Goal: Check status: Check status

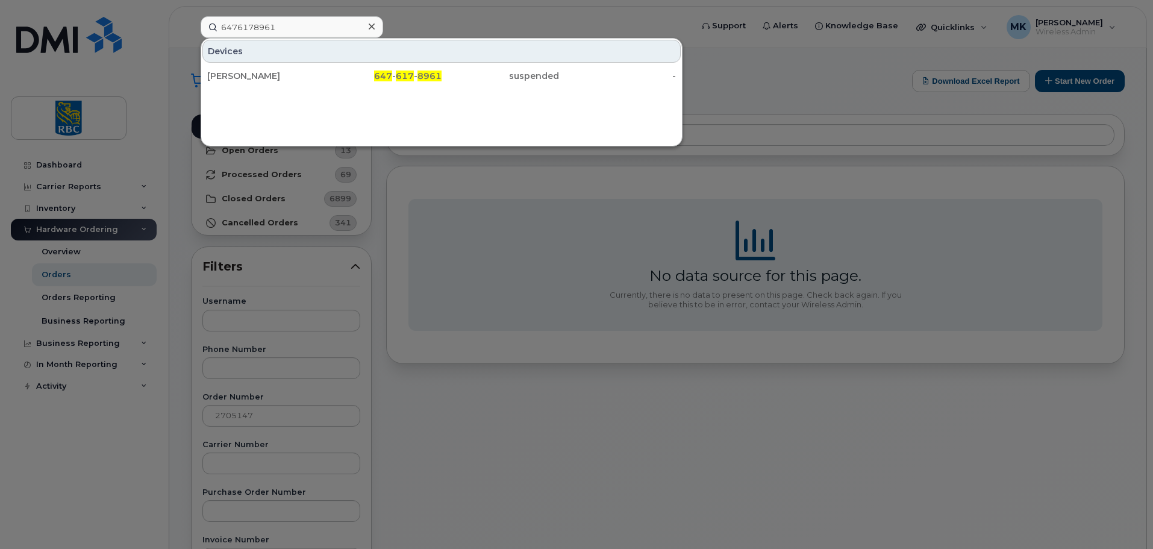
type input "6476178961"
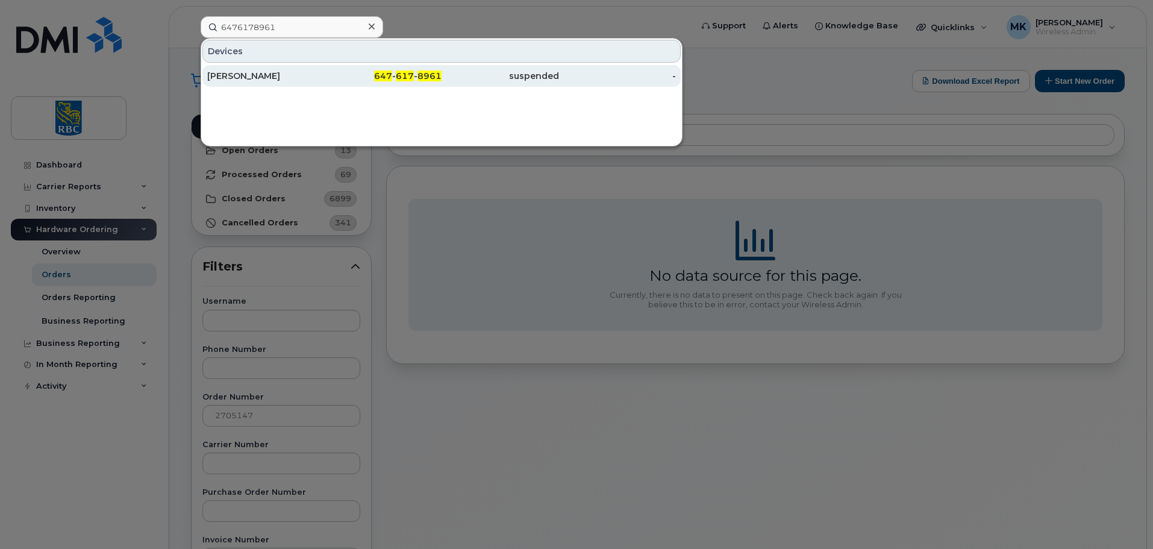
click at [297, 76] on div "[PERSON_NAME]" at bounding box center [265, 76] width 117 height 12
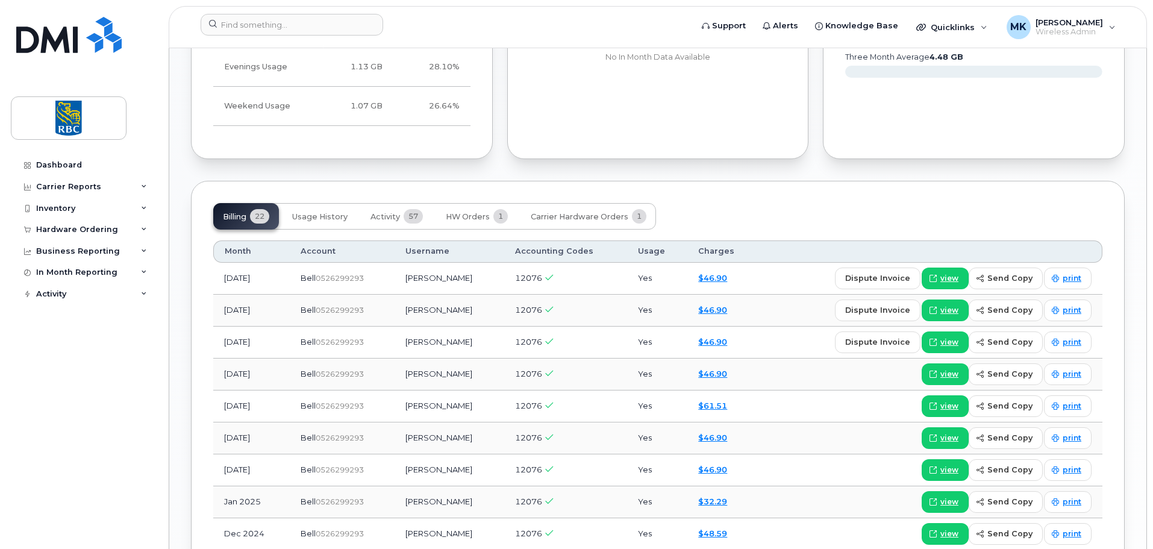
scroll to position [843, 0]
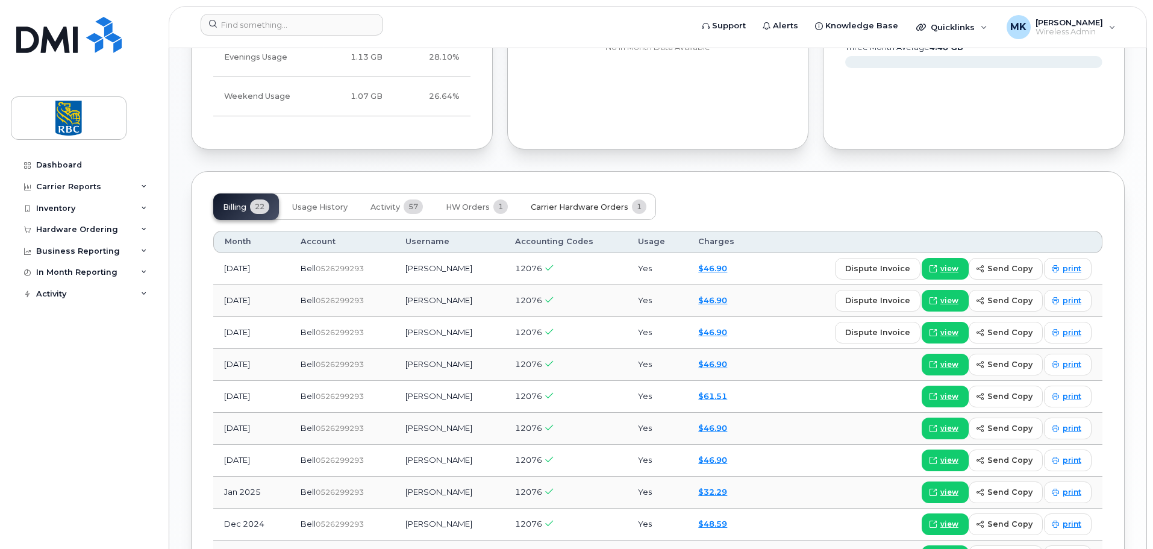
click at [583, 206] on span "Carrier Hardware Orders" at bounding box center [580, 207] width 98 height 10
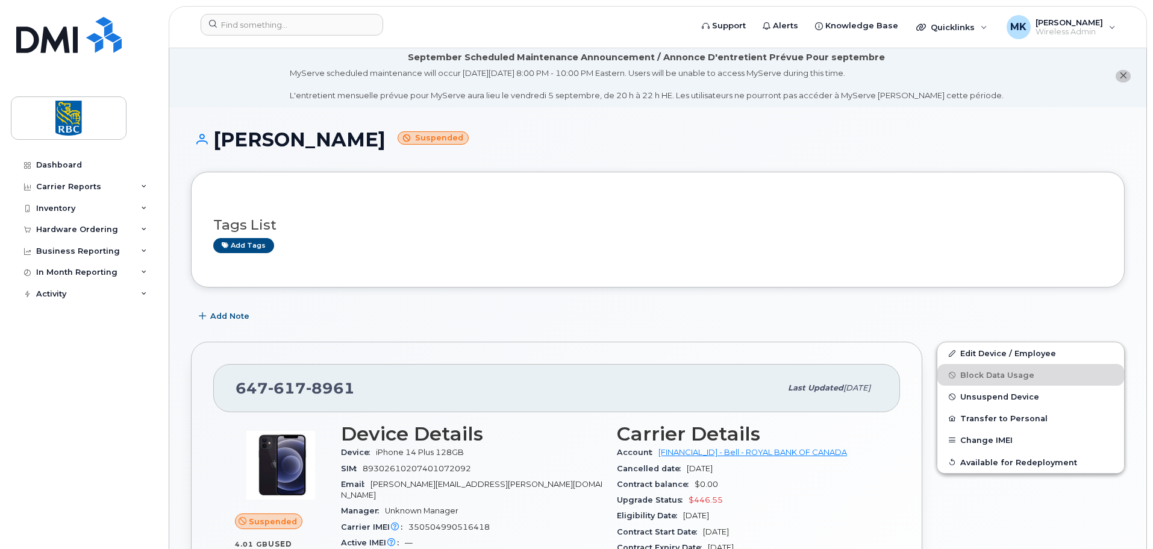
scroll to position [0, 0]
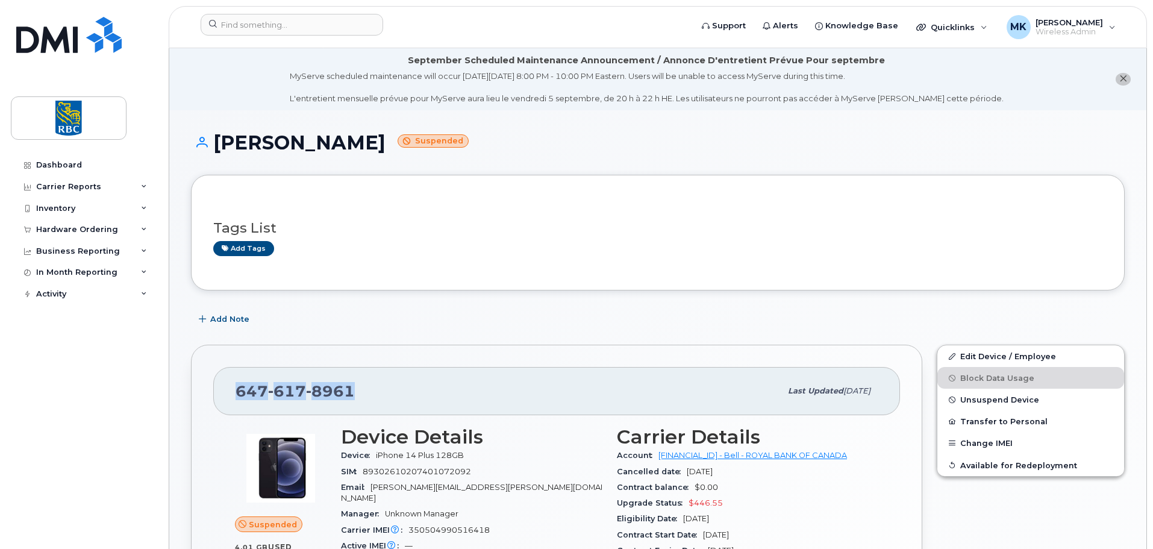
drag, startPoint x: 373, startPoint y: 385, endPoint x: 228, endPoint y: 390, distance: 145.2
click at [228, 390] on div "647 617 8961 Last updated Aug 29, 2025" at bounding box center [556, 391] width 687 height 48
copy span "647 617 8961"
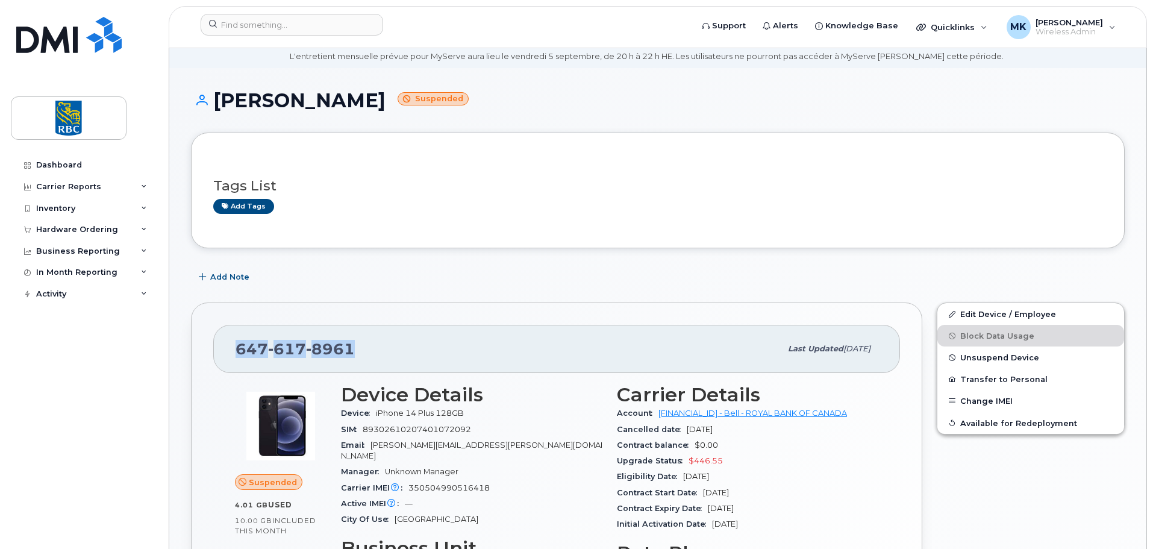
scroll to position [60, 0]
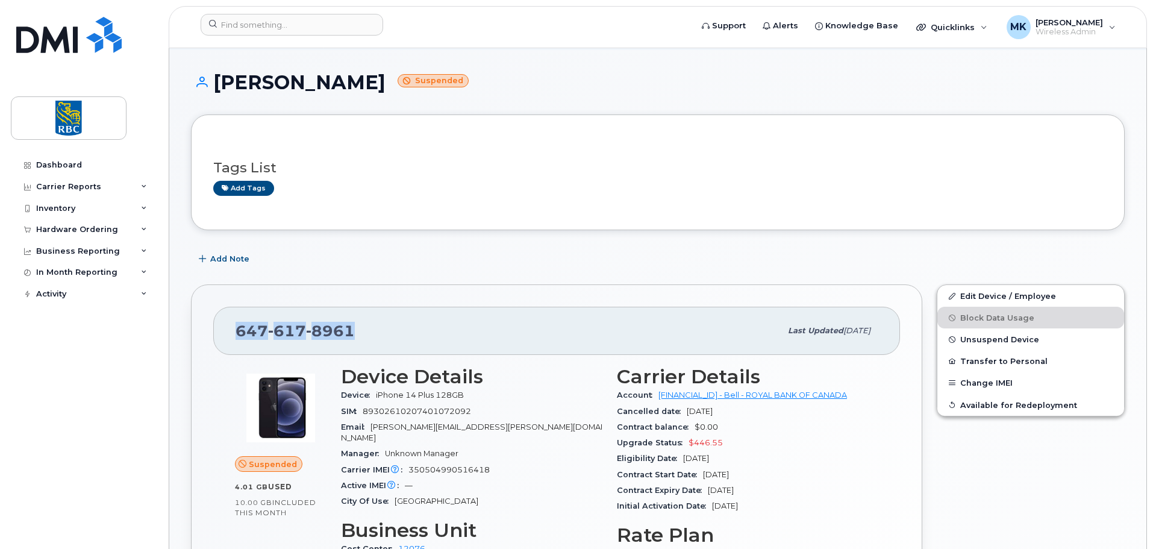
drag, startPoint x: 910, startPoint y: 145, endPoint x: 901, endPoint y: 135, distance: 13.7
click at [910, 145] on div "Tags List Add tags" at bounding box center [657, 172] width 889 height 71
click at [554, 79] on h1 "Sonia Leheup Suspended" at bounding box center [657, 82] width 933 height 21
click at [538, 96] on div "Sonia Leheup Suspended" at bounding box center [657, 93] width 933 height 43
click at [686, 72] on h1 "Sonia Leheup Suspended" at bounding box center [657, 82] width 933 height 21
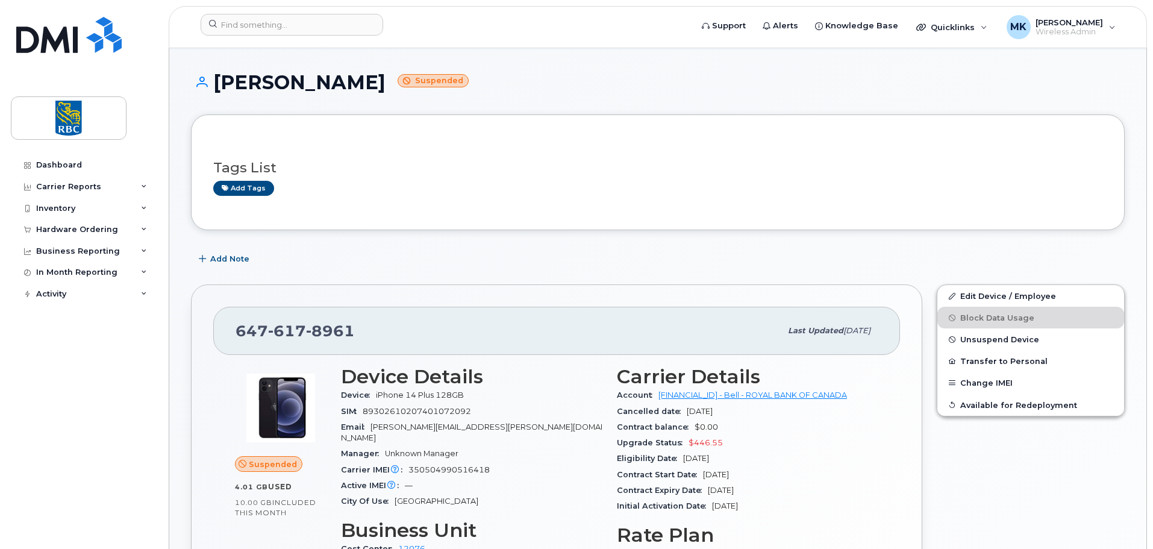
click at [532, 96] on div "Sonia Leheup Suspended" at bounding box center [657, 93] width 933 height 43
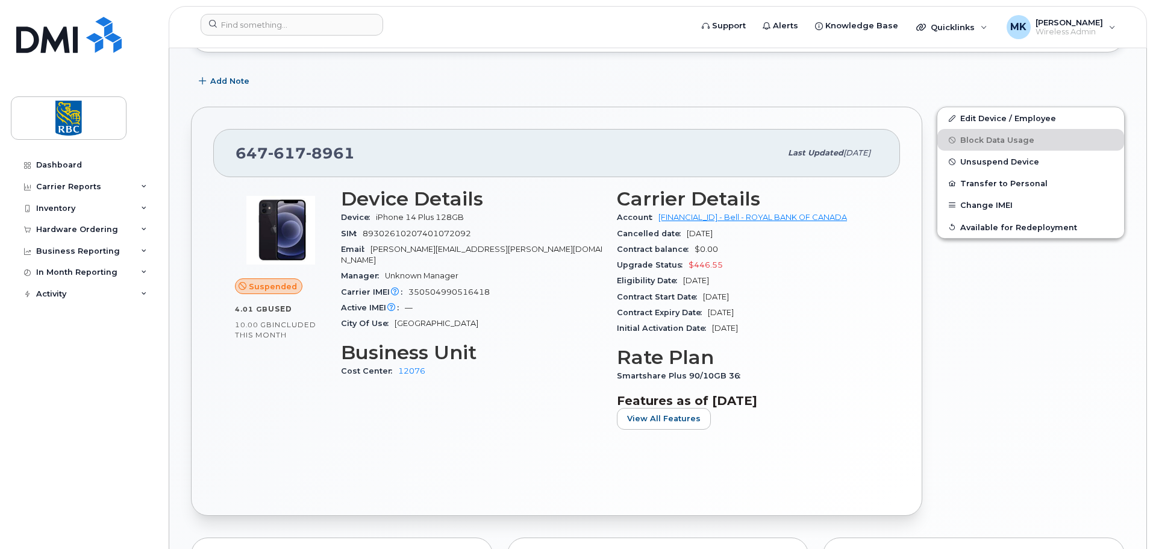
scroll to position [241, 0]
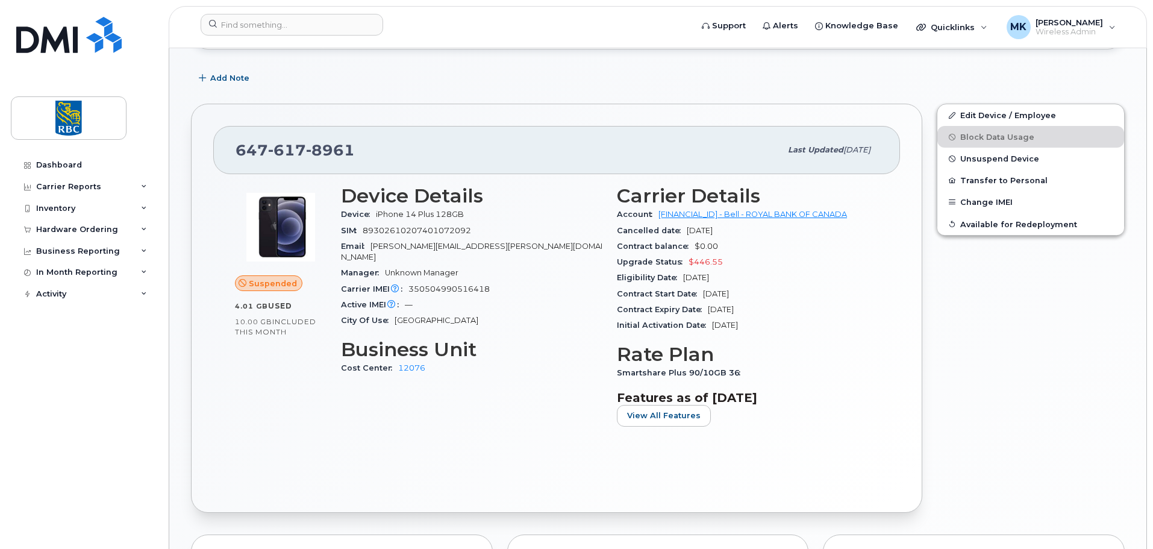
drag, startPoint x: 327, startPoint y: 436, endPoint x: 332, endPoint y: 428, distance: 9.5
click at [327, 435] on div "Suspended 4.01 GB  used 10.00 GB  included this month" at bounding box center [281, 311] width 106 height 266
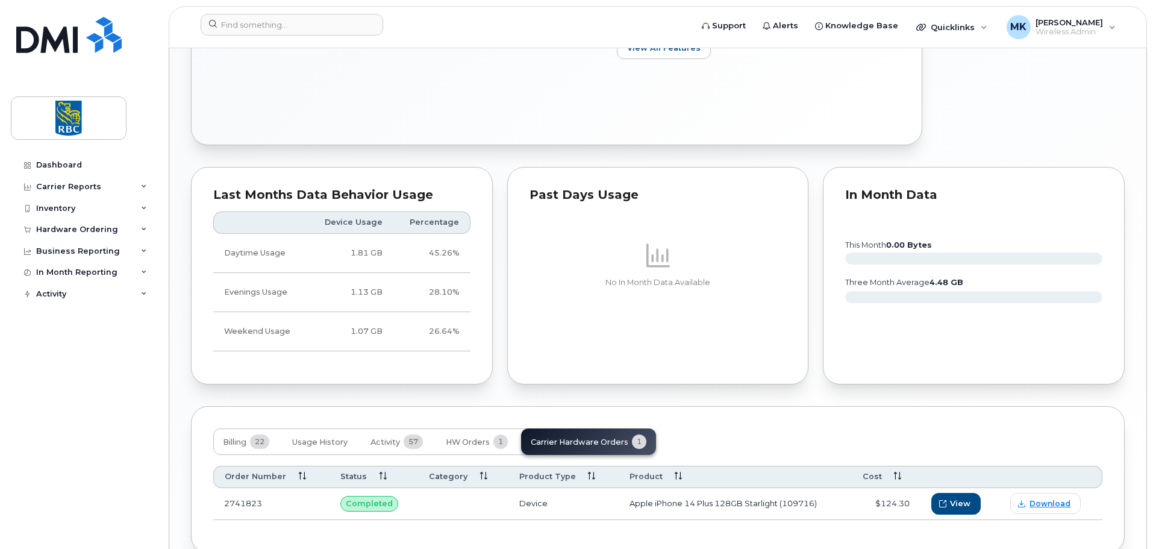
scroll to position [673, 0]
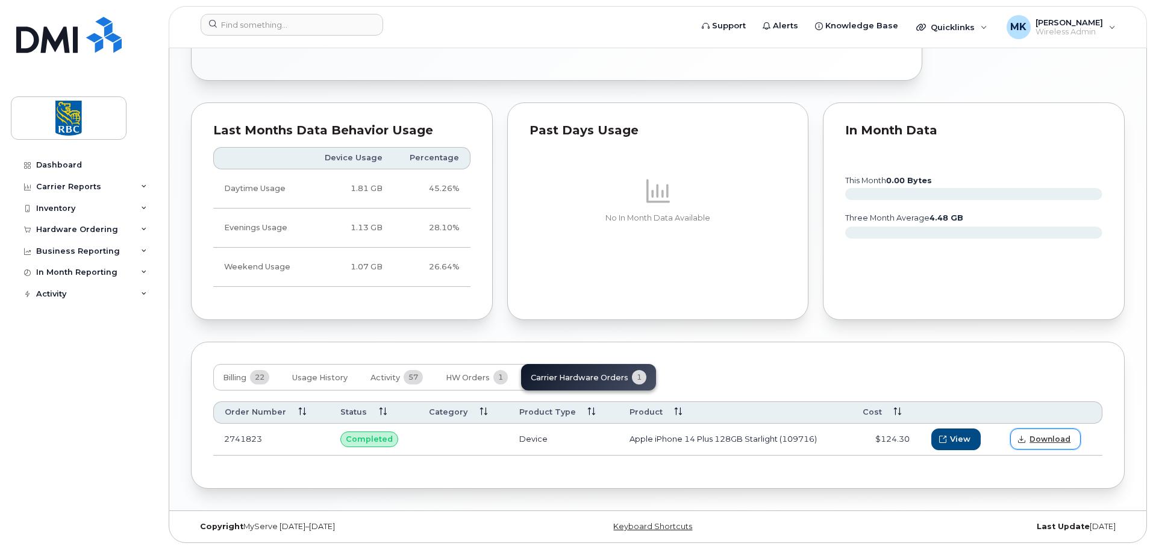
click at [1055, 437] on span "Download" at bounding box center [1049, 439] width 41 height 11
click at [477, 384] on button "HW Orders 1" at bounding box center [476, 377] width 81 height 26
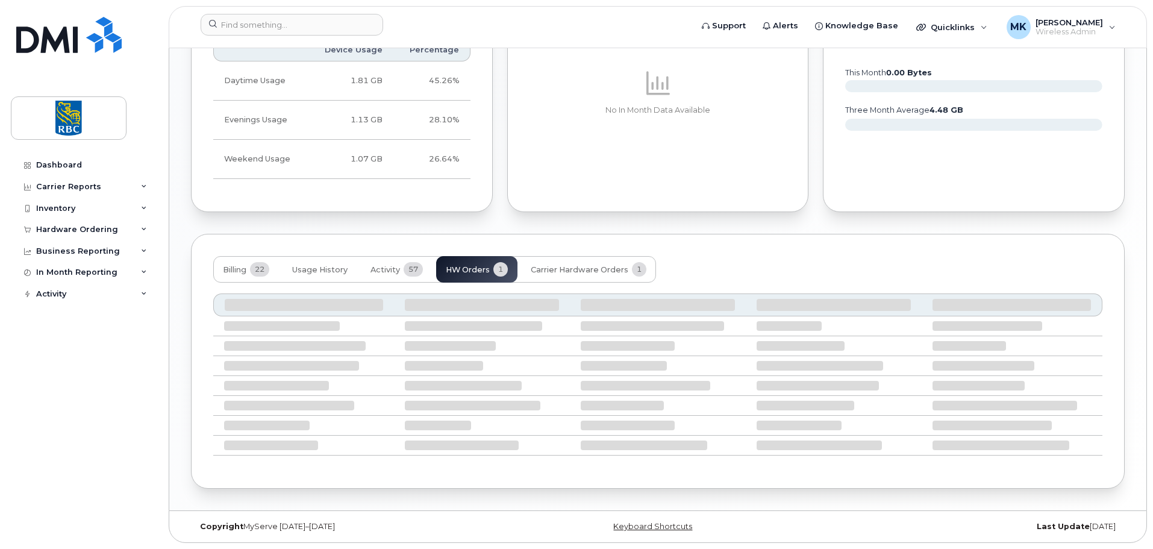
scroll to position [705, 0]
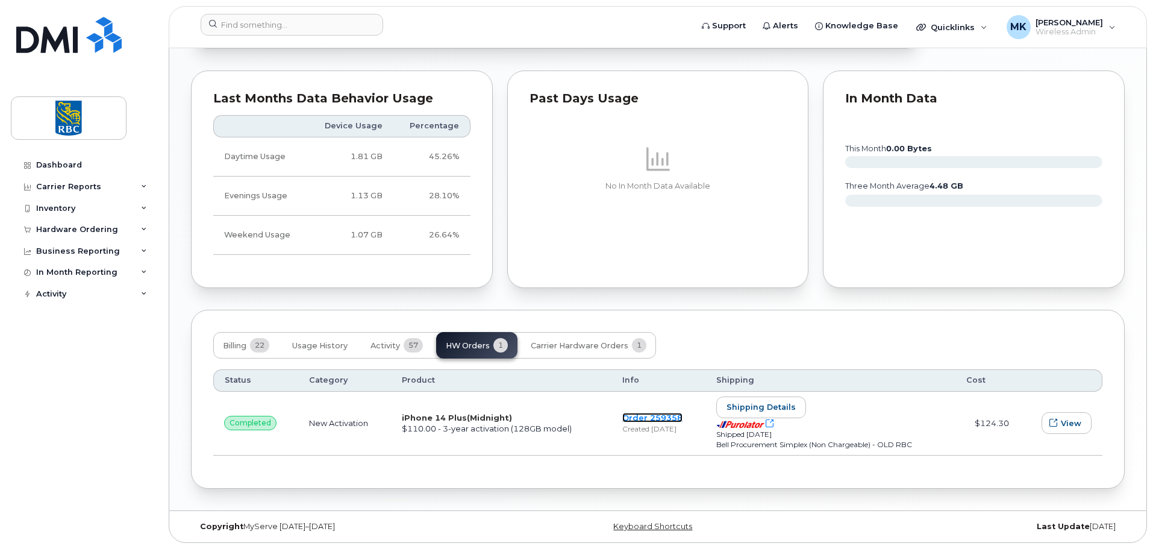
click at [639, 418] on link "Order 259358" at bounding box center [652, 418] width 60 height 10
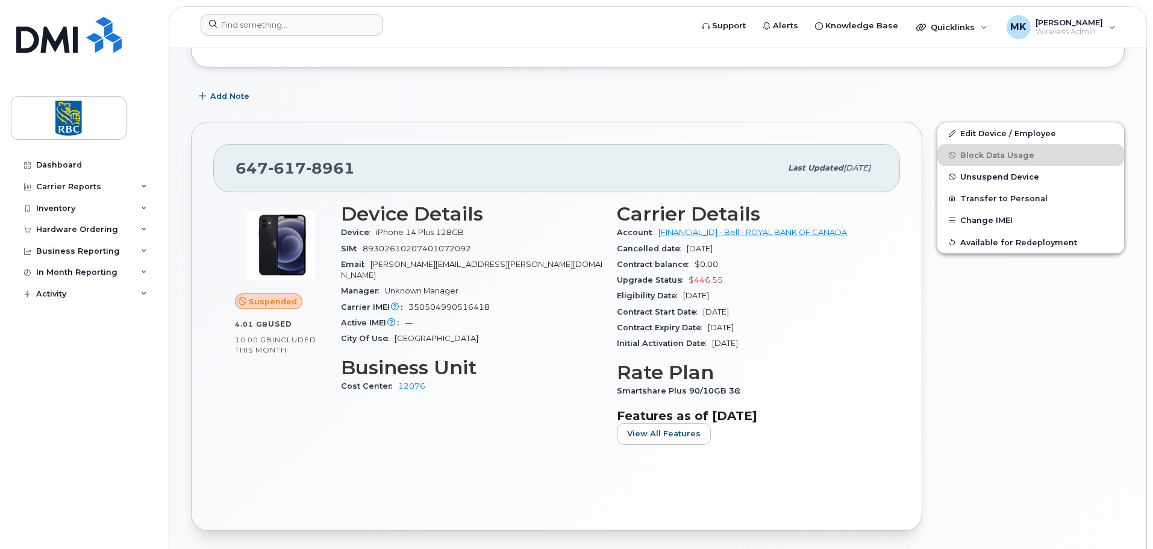
click at [490, 30] on form at bounding box center [442, 25] width 483 height 22
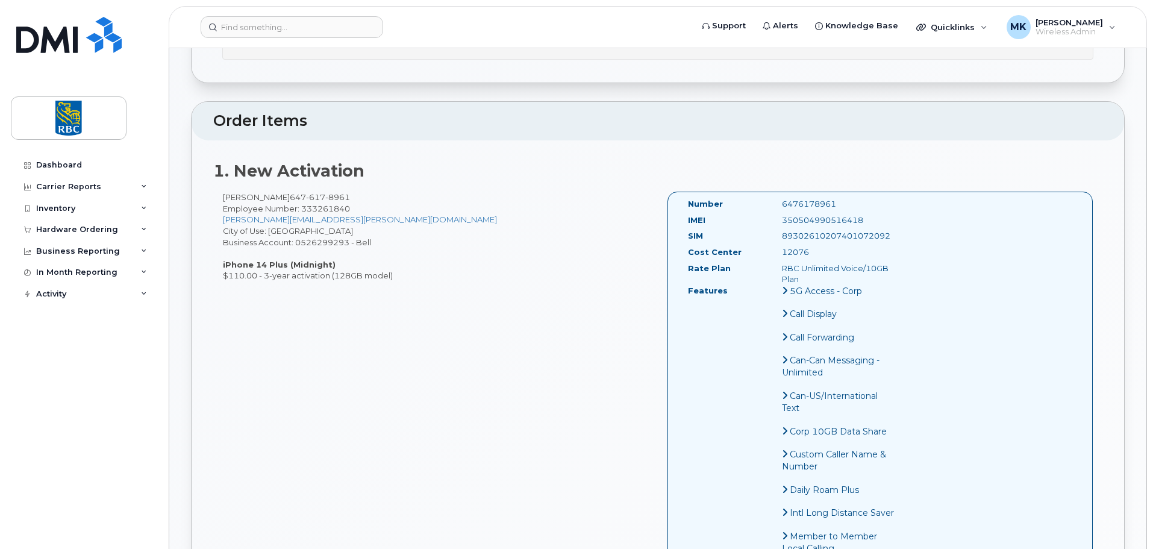
scroll to position [482, 0]
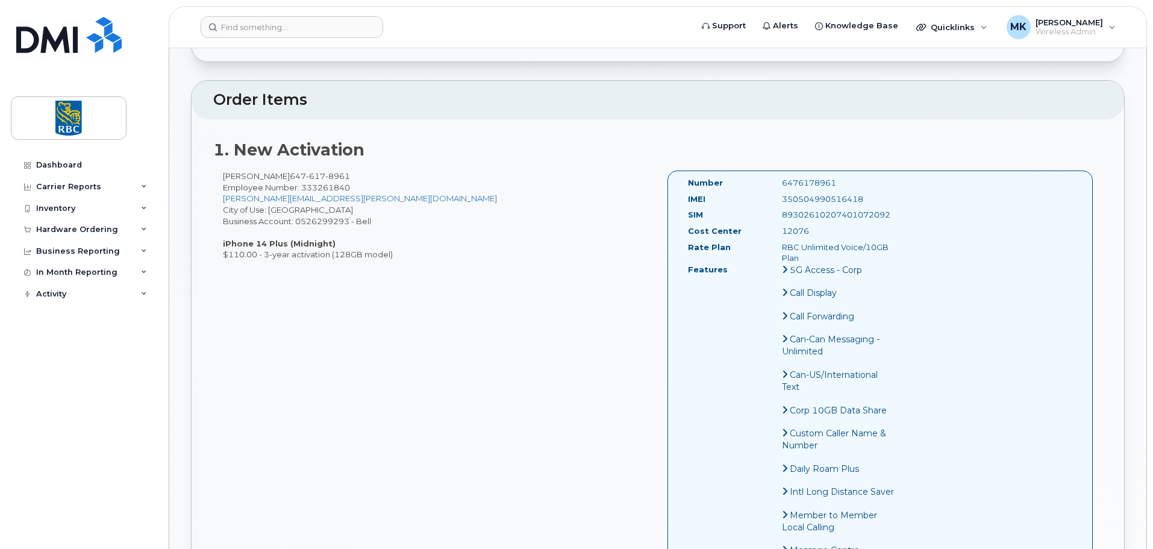
click at [823, 196] on div "350504990516418" at bounding box center [839, 198] width 132 height 11
copy div "350504990516418"
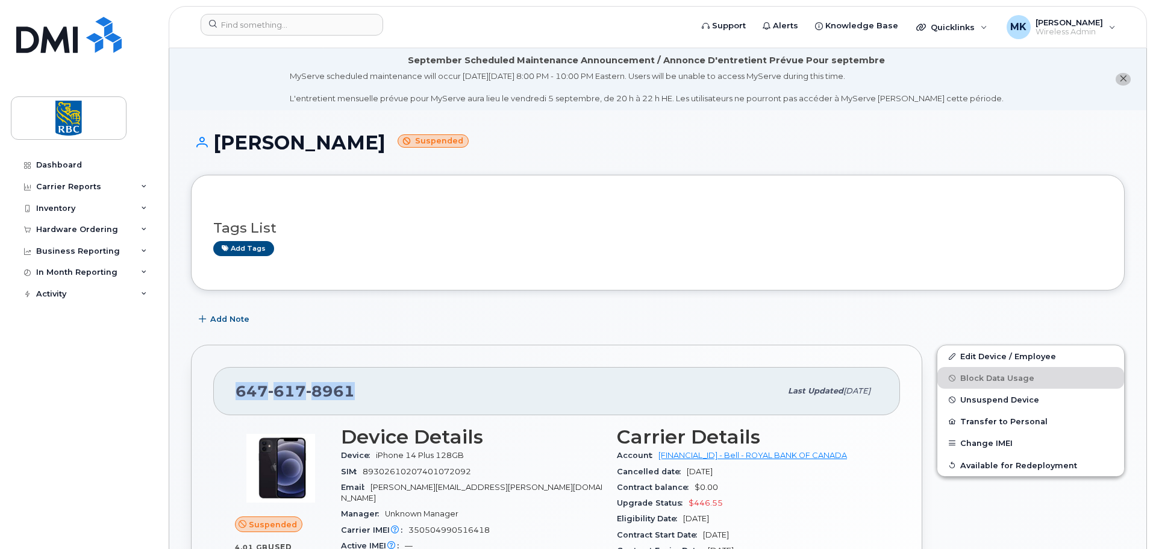
drag, startPoint x: 339, startPoint y: 393, endPoint x: 231, endPoint y: 389, distance: 108.5
click at [231, 389] on div "[PHONE_NUMBER] Last updated [DATE]" at bounding box center [556, 391] width 687 height 48
copy span "[PHONE_NUMBER]"
click at [442, 346] on div "647 617 8961 Last updated Aug 29, 2025 Suspended 4.01 GB  used 10.00 GB  includ…" at bounding box center [556, 548] width 731 height 409
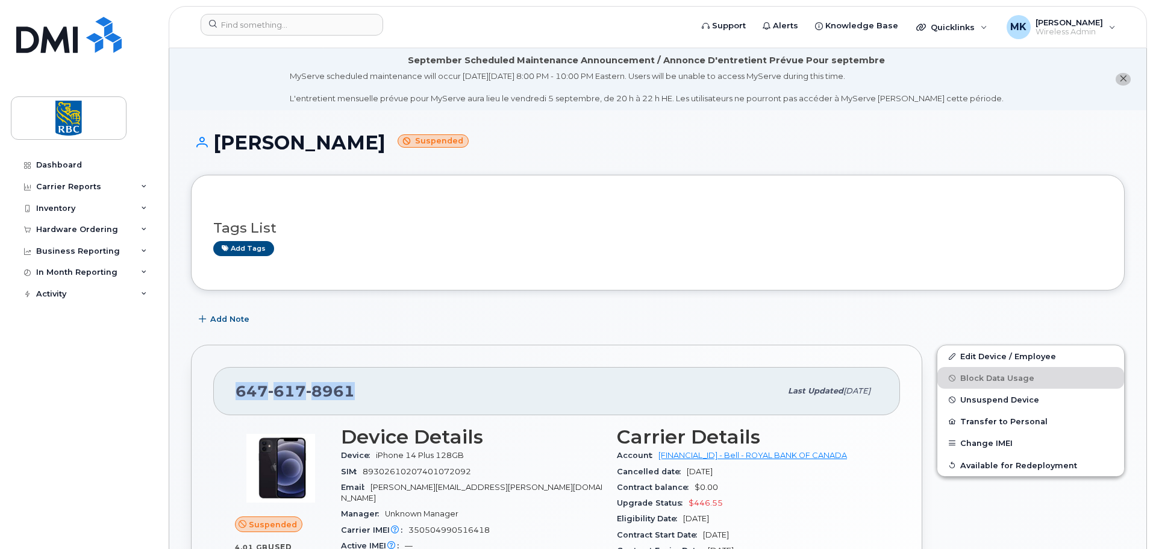
drag, startPoint x: 361, startPoint y: 387, endPoint x: 237, endPoint y: 384, distance: 123.5
click at [237, 384] on div "[PHONE_NUMBER]" at bounding box center [507, 390] width 545 height 25
copy span "[PHONE_NUMBER]"
paste input "4164202160"
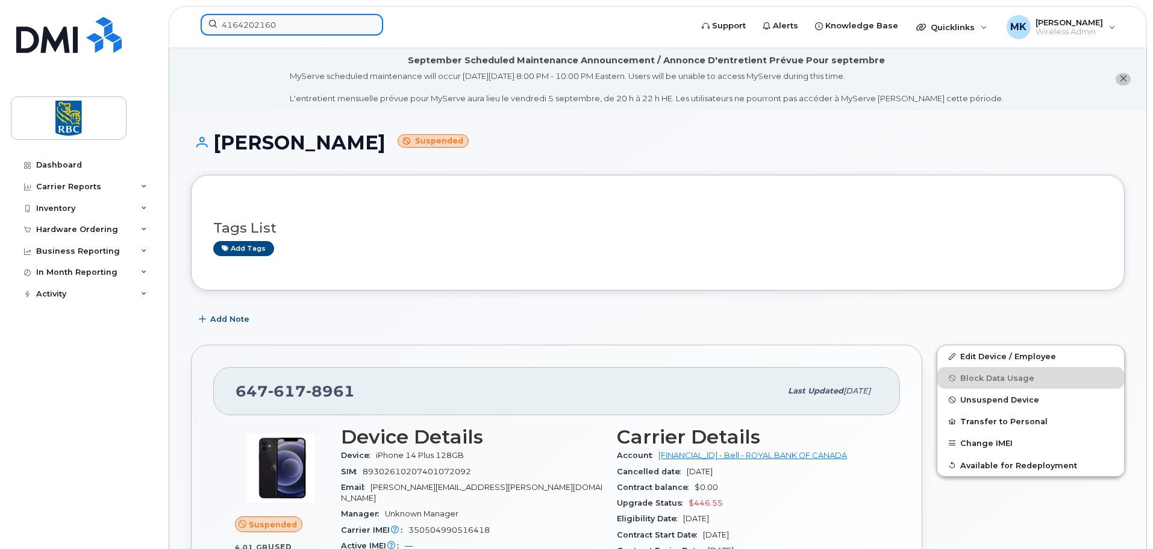
click at [260, 33] on input "4164202160" at bounding box center [292, 25] width 182 height 22
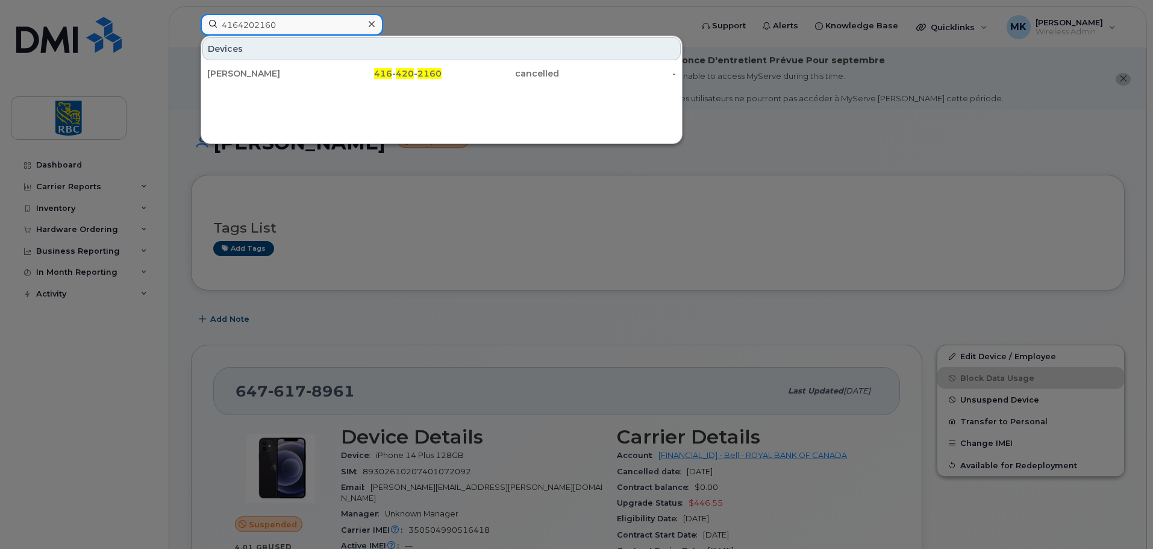
type input "4164202160"
drag, startPoint x: 288, startPoint y: 71, endPoint x: 811, endPoint y: 114, distance: 524.5
click at [288, 71] on div "[PERSON_NAME]" at bounding box center [265, 73] width 117 height 12
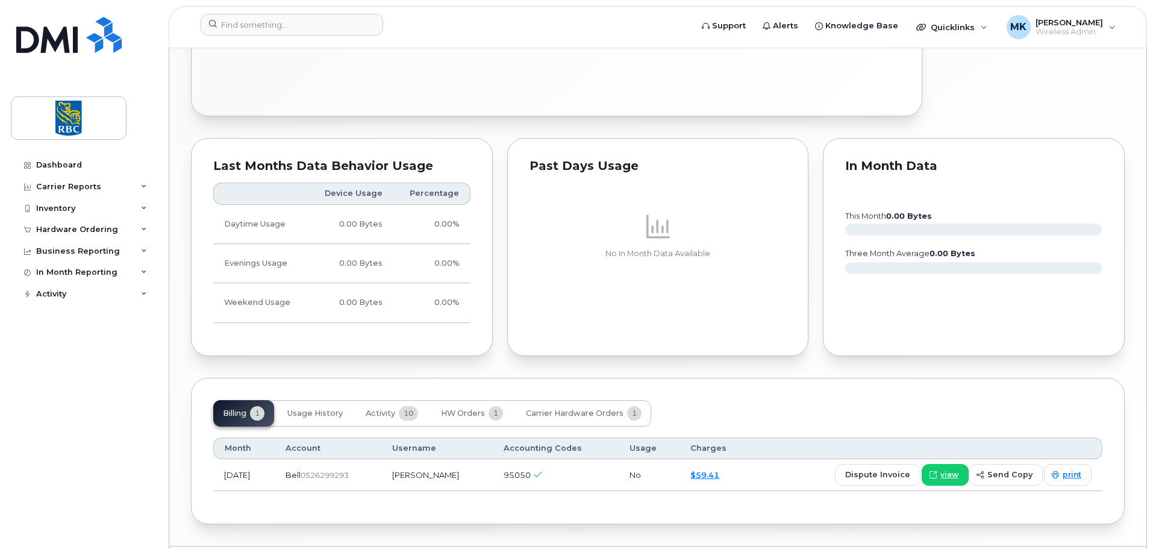
scroll to position [818, 0]
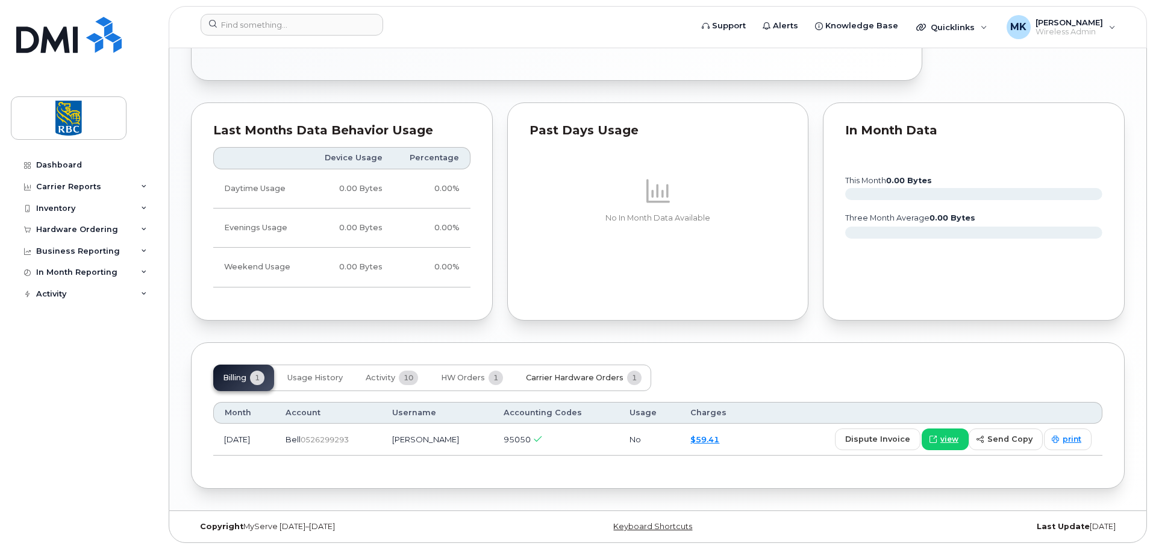
click at [543, 376] on span "Carrier Hardware Orders" at bounding box center [575, 378] width 98 height 10
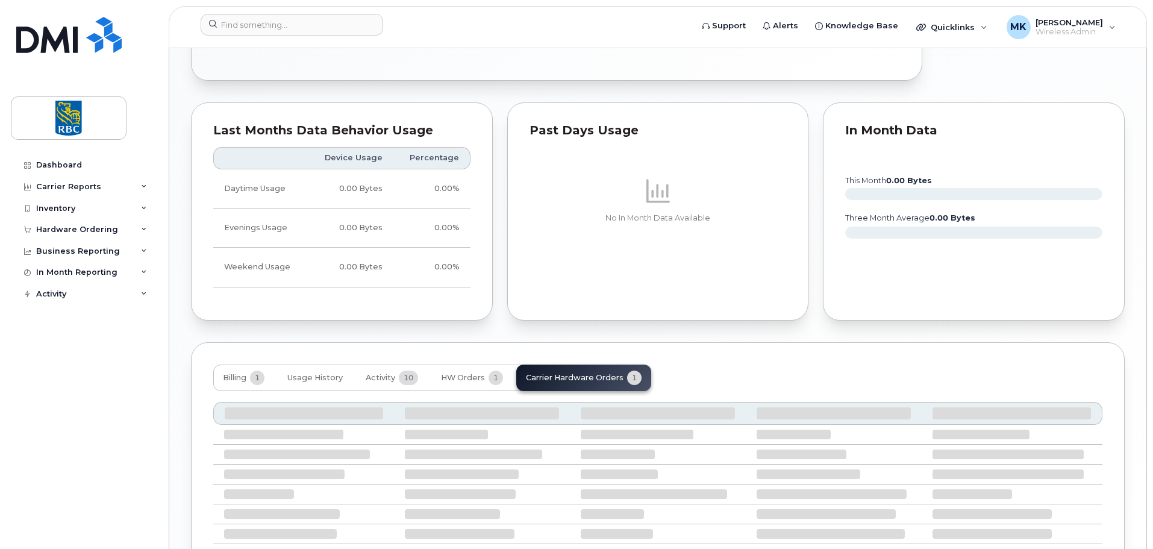
click at [865, 382] on div "Billing 1 Usage History Activity 10 HW Orders 1 Carrier Hardware Orders 1" at bounding box center [657, 377] width 889 height 26
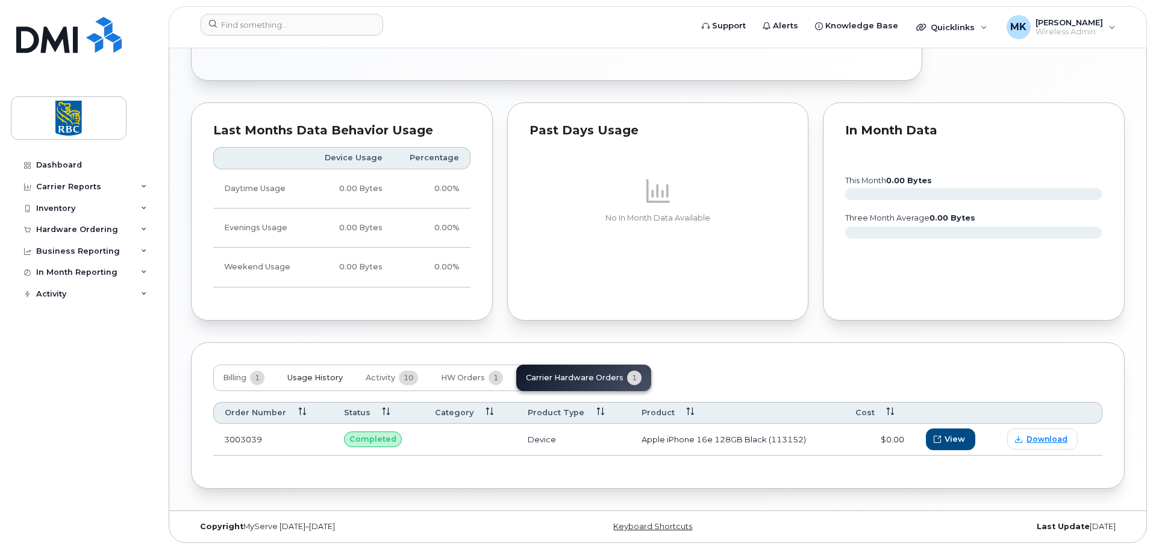
click at [309, 381] on span "Usage History" at bounding box center [314, 378] width 55 height 10
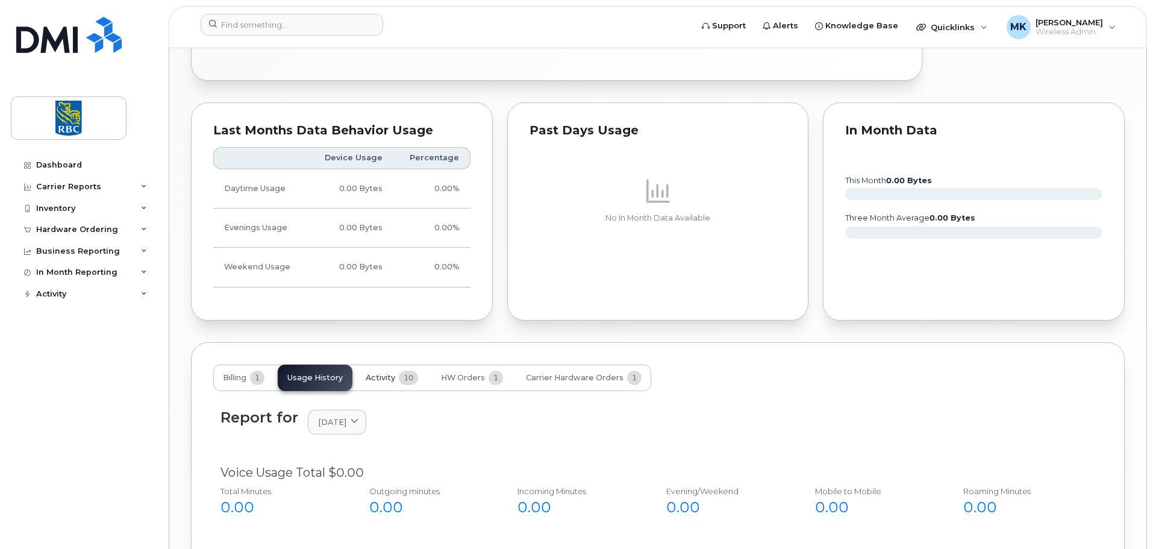
click at [373, 372] on button "Activity 10" at bounding box center [392, 377] width 72 height 26
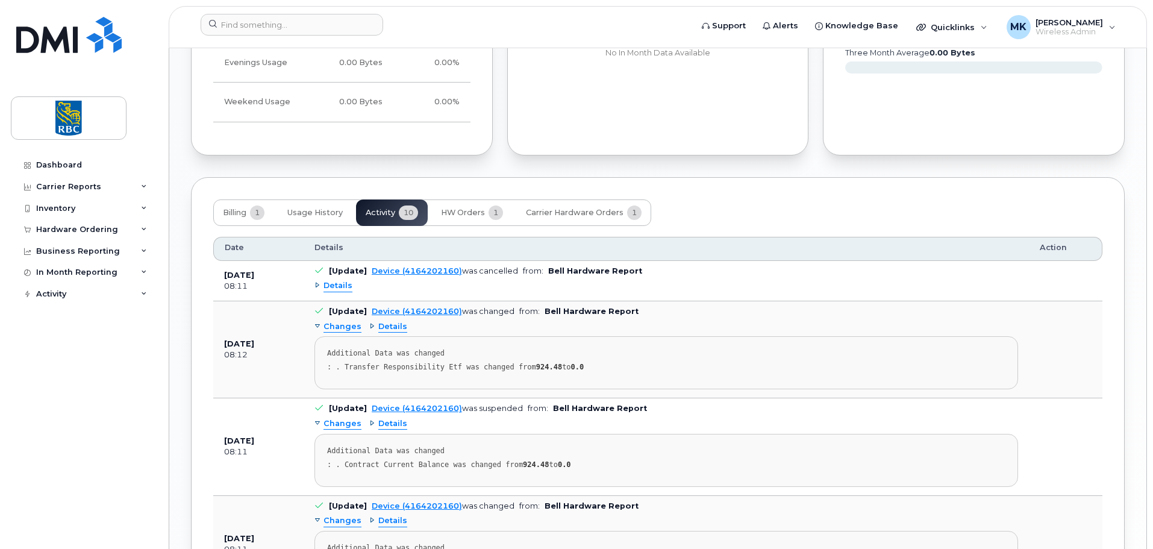
scroll to position [1107, 0]
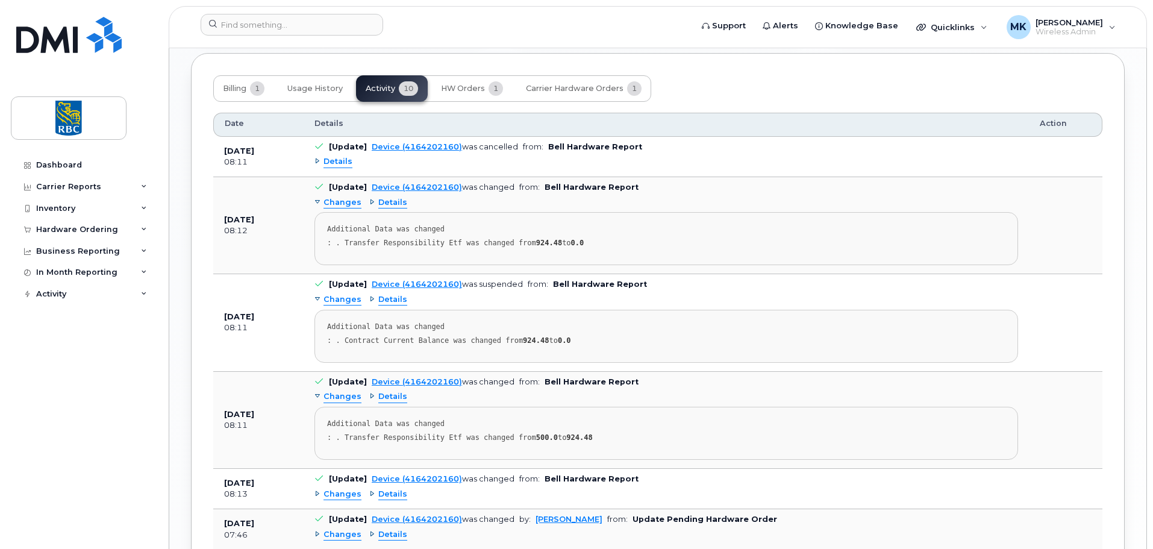
click at [521, 295] on div "Changes Details Additional Data was changed : . Contract Current Balance was ch…" at bounding box center [665, 326] width 703 height 72
click at [618, 295] on div "Changes Details Additional Data was changed : . Contract Current Balance was ch…" at bounding box center [665, 326] width 703 height 72
drag, startPoint x: 343, startPoint y: 248, endPoint x: 615, endPoint y: 248, distance: 271.6
click at [615, 248] on pre "Additional Data was changed : . Transfer Responsibility Etf was changed from 92…" at bounding box center [665, 238] width 703 height 53
click at [612, 248] on pre "Additional Data was changed : . Transfer Responsibility Etf was changed from 92…" at bounding box center [665, 238] width 703 height 53
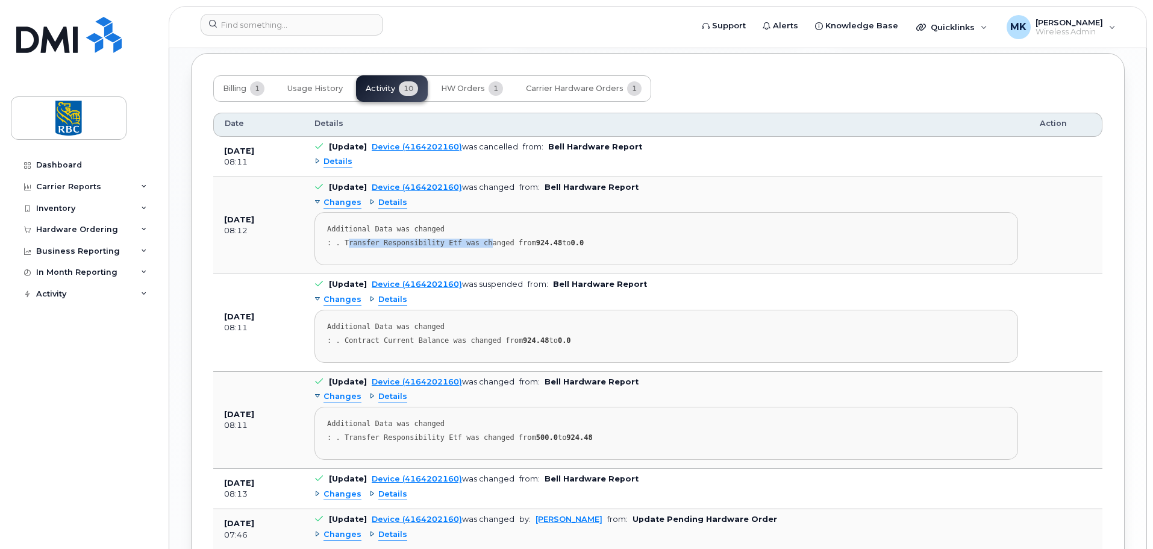
drag, startPoint x: 346, startPoint y: 245, endPoint x: 479, endPoint y: 243, distance: 133.1
click at [479, 243] on div ": . Transfer Responsibility Etf was changed from 924.48 to 0.0" at bounding box center [666, 242] width 678 height 9
click at [381, 242] on div ": . Transfer Responsibility Etf was changed from 924.48 to 0.0" at bounding box center [666, 242] width 678 height 9
drag, startPoint x: 522, startPoint y: 243, endPoint x: 555, endPoint y: 242, distance: 32.5
click at [552, 242] on div ": . Transfer Responsibility Etf was changed from 924.48 to 0.0" at bounding box center [666, 242] width 678 height 9
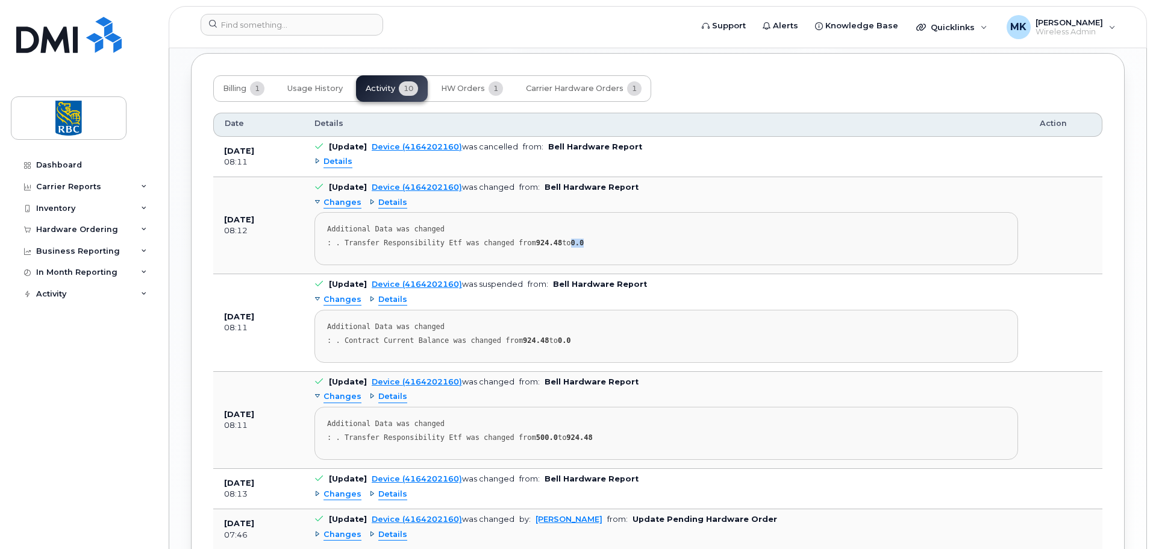
drag, startPoint x: 562, startPoint y: 241, endPoint x: 600, endPoint y: 241, distance: 37.9
click at [600, 241] on div ": . Transfer Responsibility Etf was changed from 924.48 to 0.0" at bounding box center [666, 242] width 678 height 9
click at [674, 209] on div "Changes Details Additional Data was changed : . Transfer Responsibility Etf was…" at bounding box center [665, 229] width 703 height 72
click at [285, 254] on td "[DATE] 08:12" at bounding box center [258, 225] width 90 height 97
drag, startPoint x: 331, startPoint y: 242, endPoint x: 588, endPoint y: 244, distance: 257.8
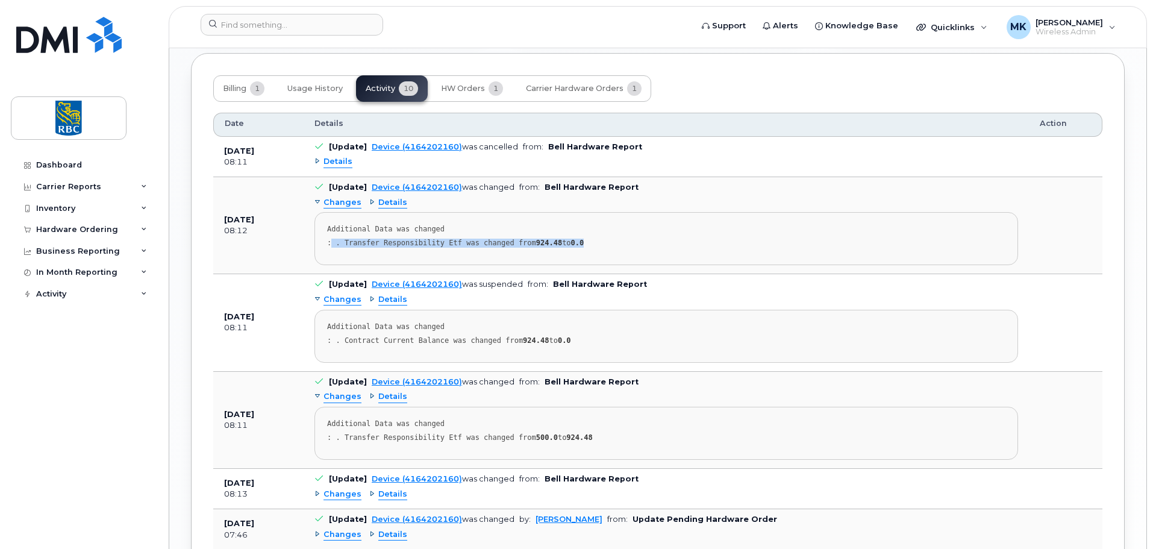
click at [588, 244] on div ": . Transfer Responsibility Etf was changed from 924.48 to 0.0" at bounding box center [666, 242] width 678 height 9
click at [740, 162] on div "Details" at bounding box center [665, 161] width 703 height 19
drag, startPoint x: 665, startPoint y: 246, endPoint x: 320, endPoint y: 249, distance: 345.7
click at [320, 249] on pre "Additional Data was changed : . Transfer Responsibility Etf was changed from 92…" at bounding box center [665, 238] width 703 height 53
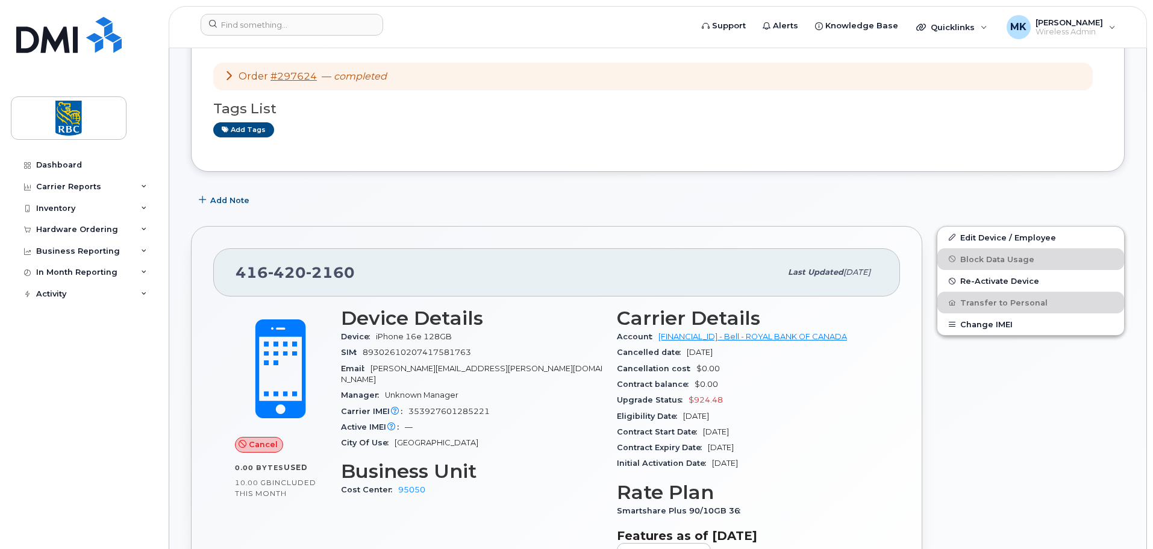
scroll to position [204, 0]
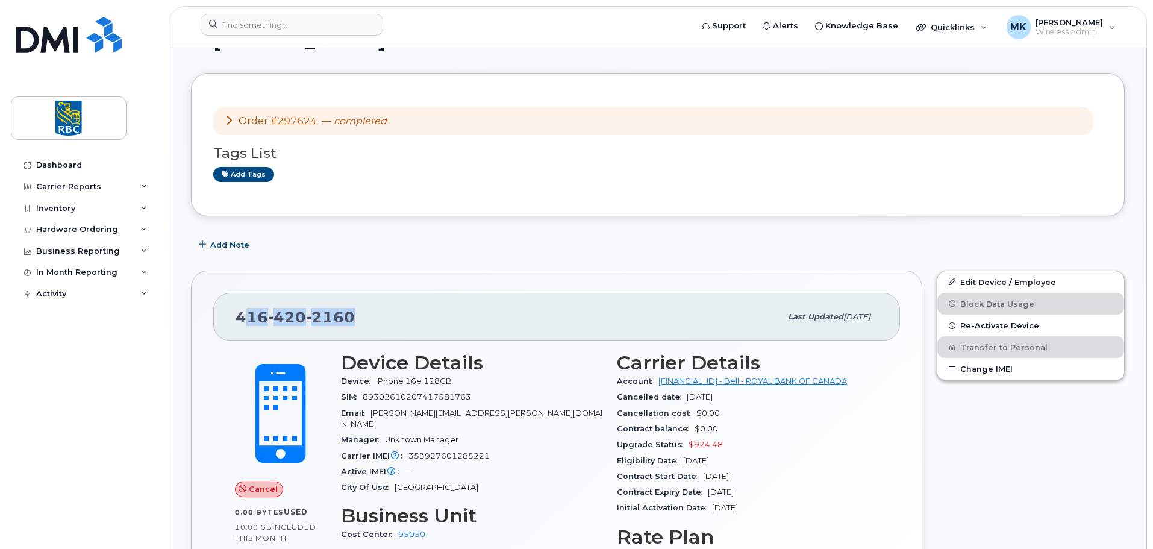
drag, startPoint x: 368, startPoint y: 315, endPoint x: 238, endPoint y: 317, distance: 130.1
click at [240, 317] on div "[PHONE_NUMBER]" at bounding box center [507, 316] width 545 height 25
copy span "[PHONE_NUMBER]"
click at [378, 247] on div "Add Note" at bounding box center [657, 245] width 933 height 22
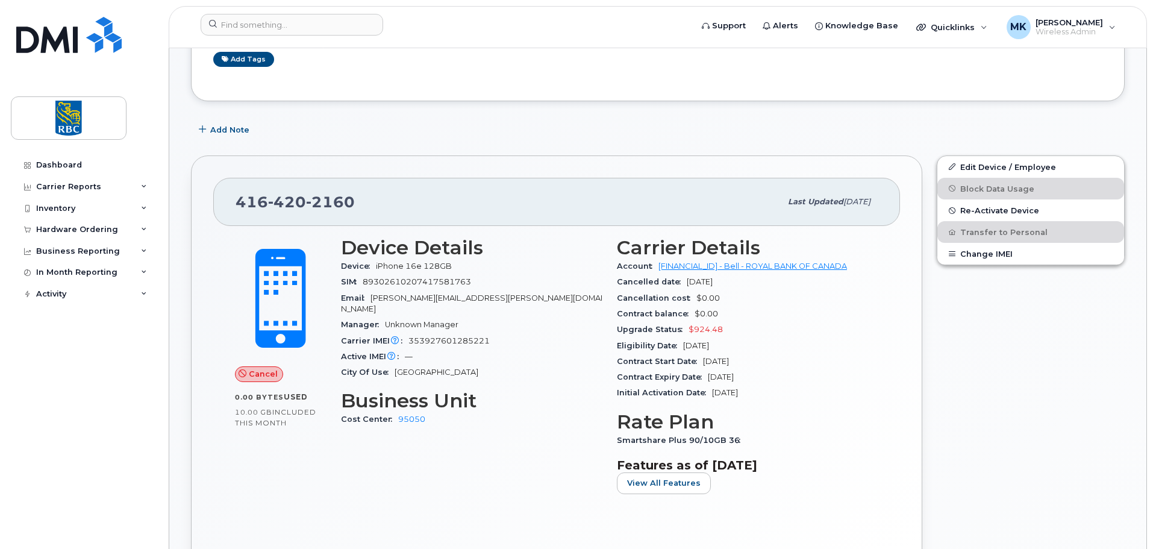
scroll to position [325, 0]
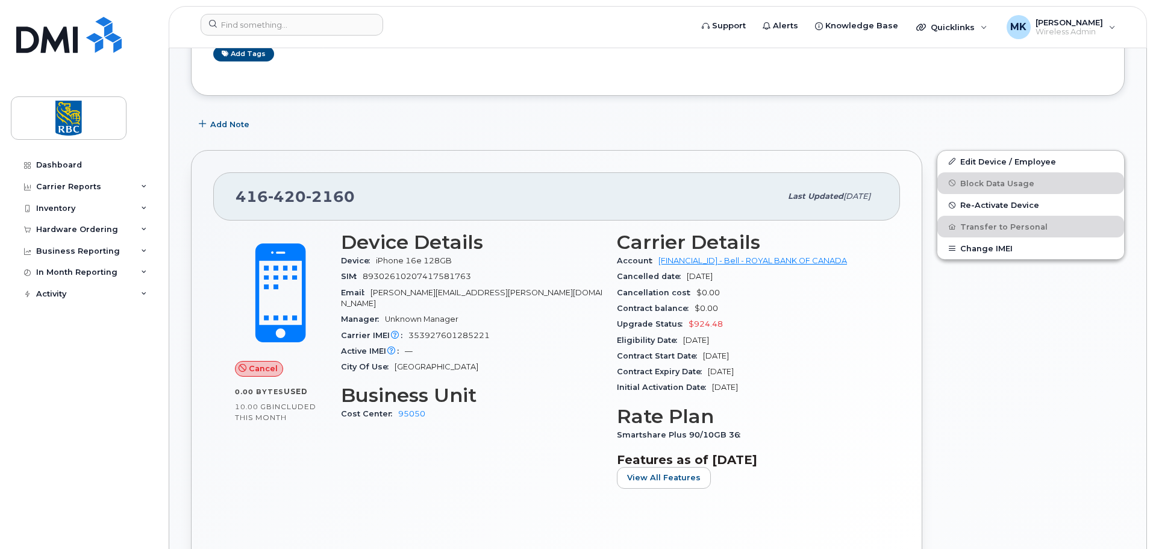
click at [431, 331] on span "353927601285221" at bounding box center [448, 335] width 81 height 9
copy span "353927601285221"
